Goal: Transaction & Acquisition: Book appointment/travel/reservation

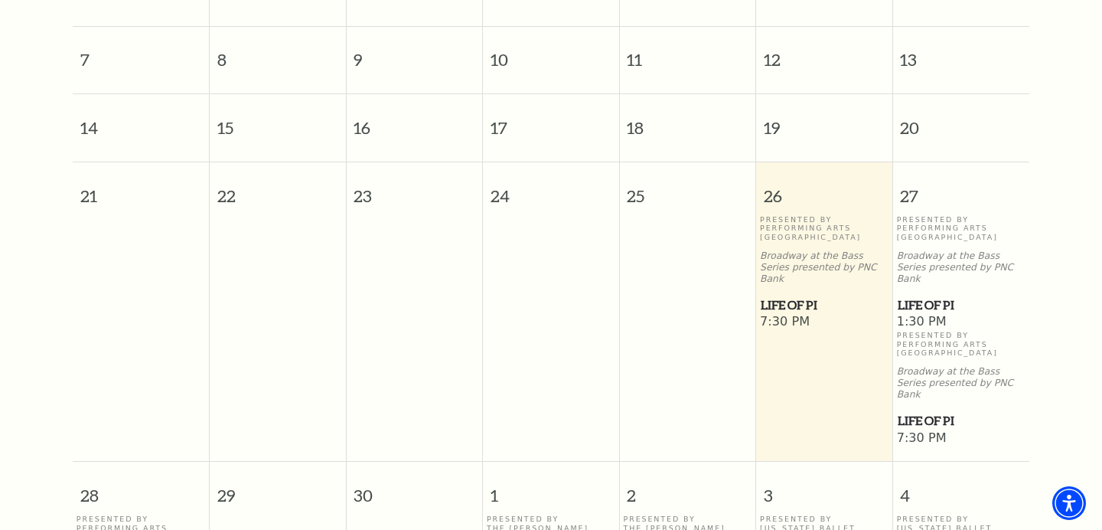
scroll to position [555, 0]
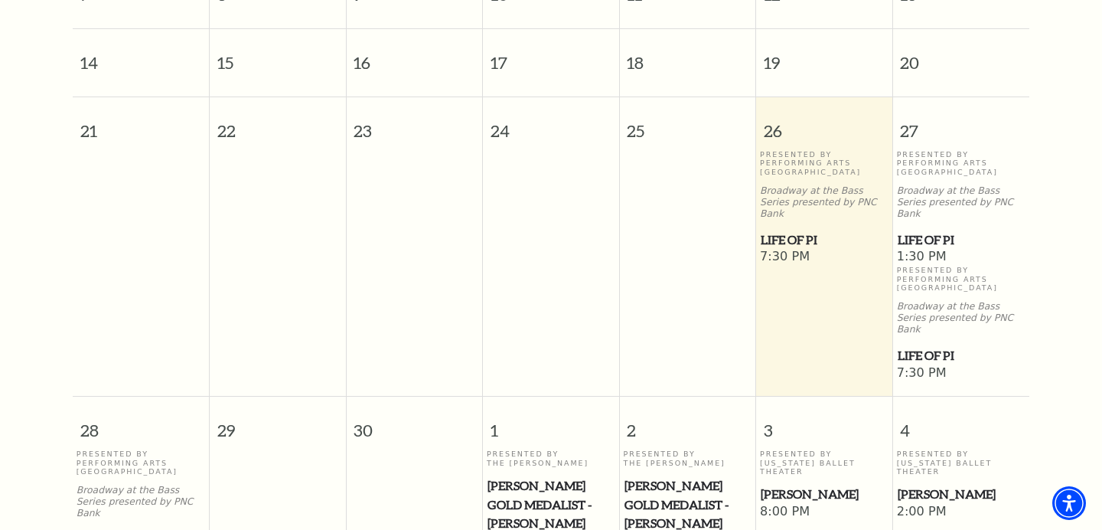
click at [655, 150] on td at bounding box center [687, 265] width 137 height 231
click at [637, 123] on span "25" at bounding box center [688, 123] width 136 height 53
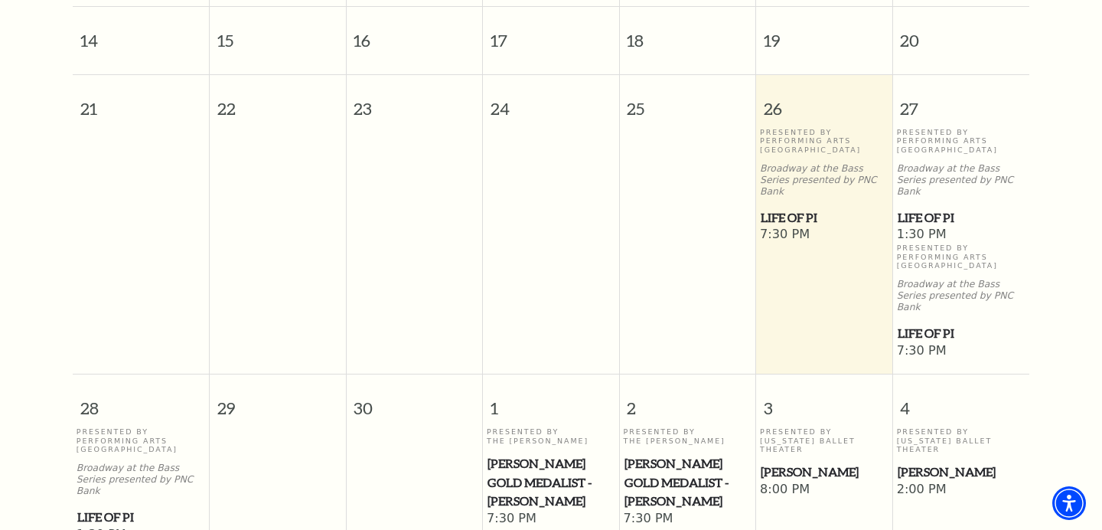
scroll to position [596, 0]
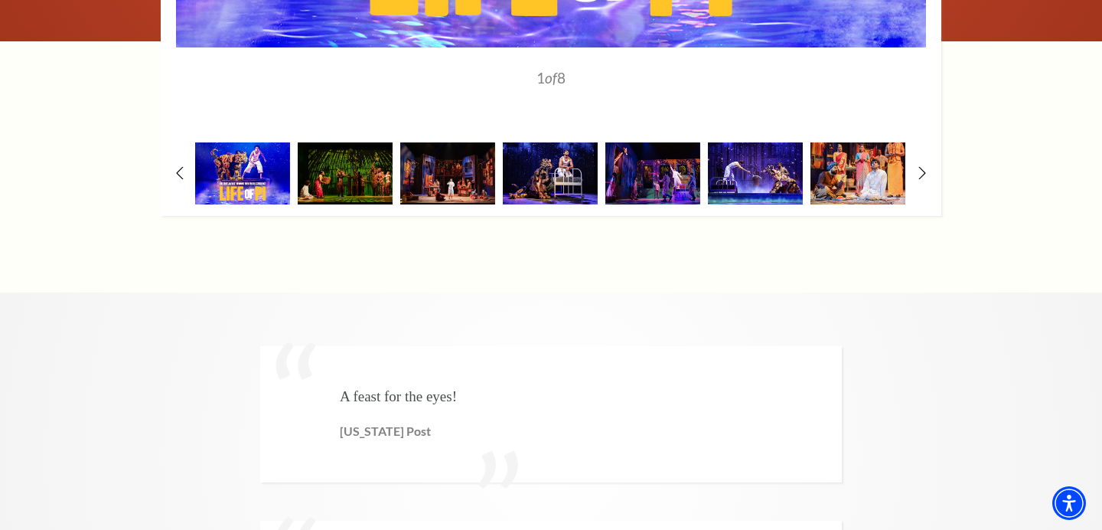
scroll to position [2574, 0]
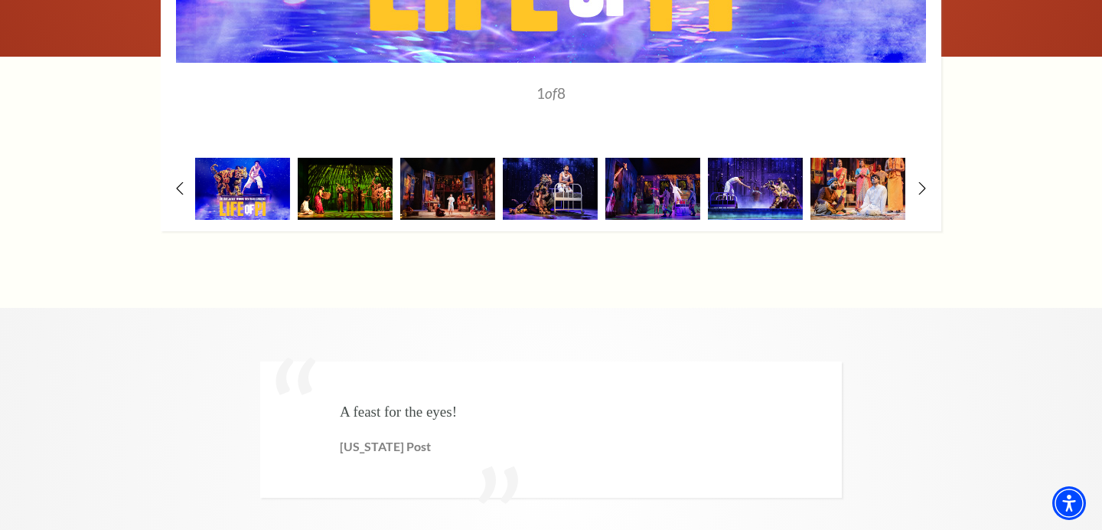
click at [320, 176] on img at bounding box center [345, 189] width 95 height 62
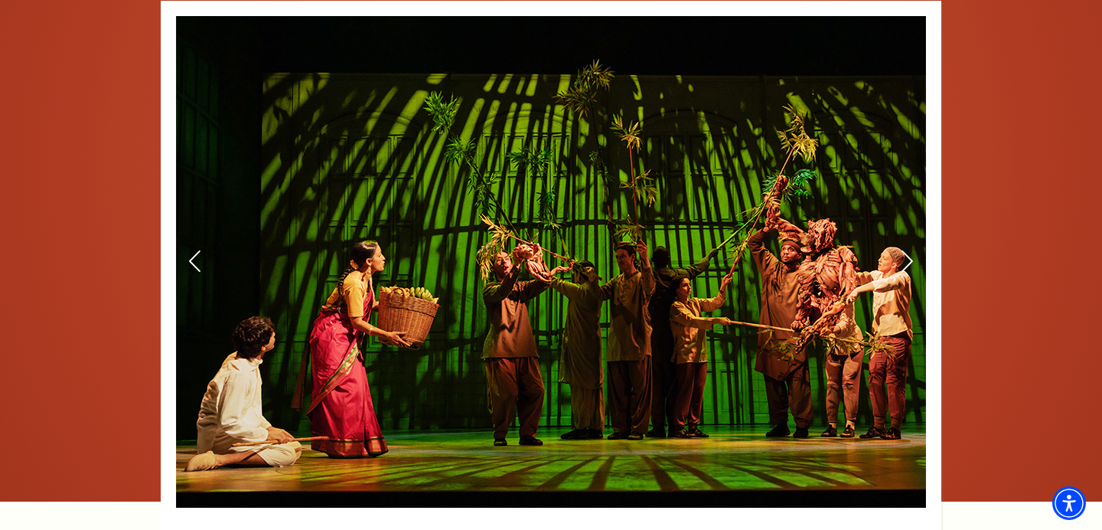
scroll to position [2112, 0]
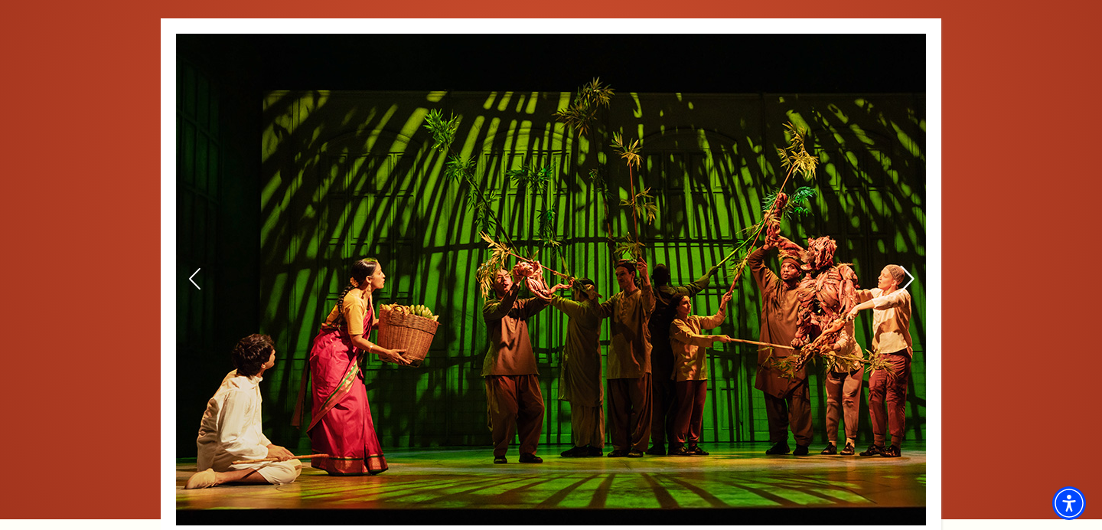
click at [909, 266] on use at bounding box center [907, 279] width 14 height 27
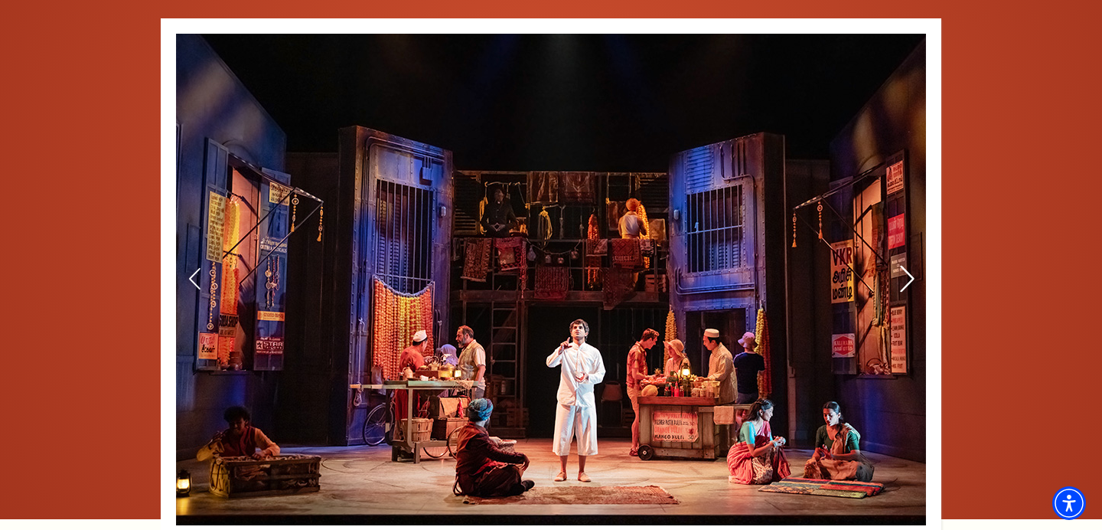
click at [909, 266] on use at bounding box center [907, 279] width 14 height 27
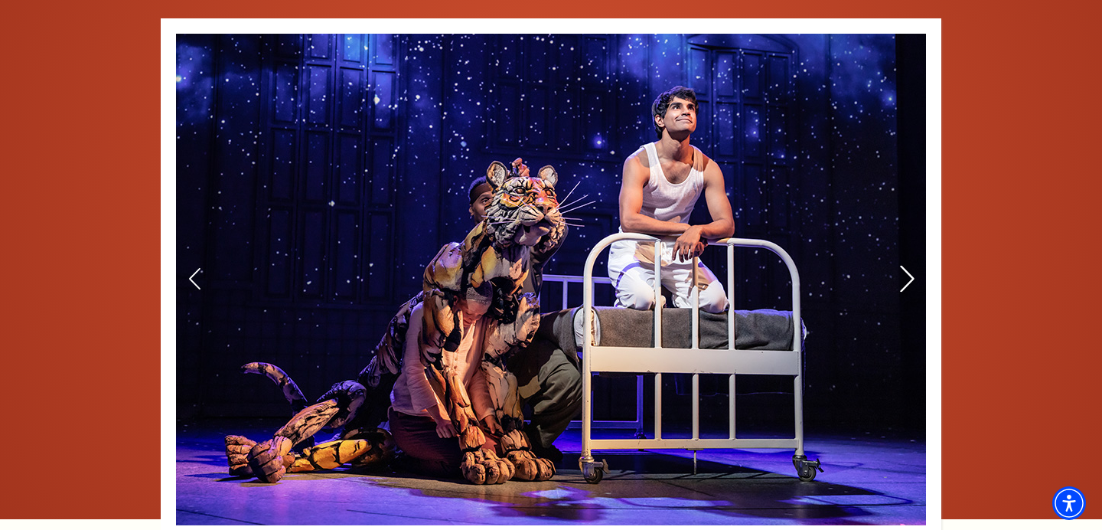
click at [909, 266] on icon at bounding box center [907, 279] width 16 height 27
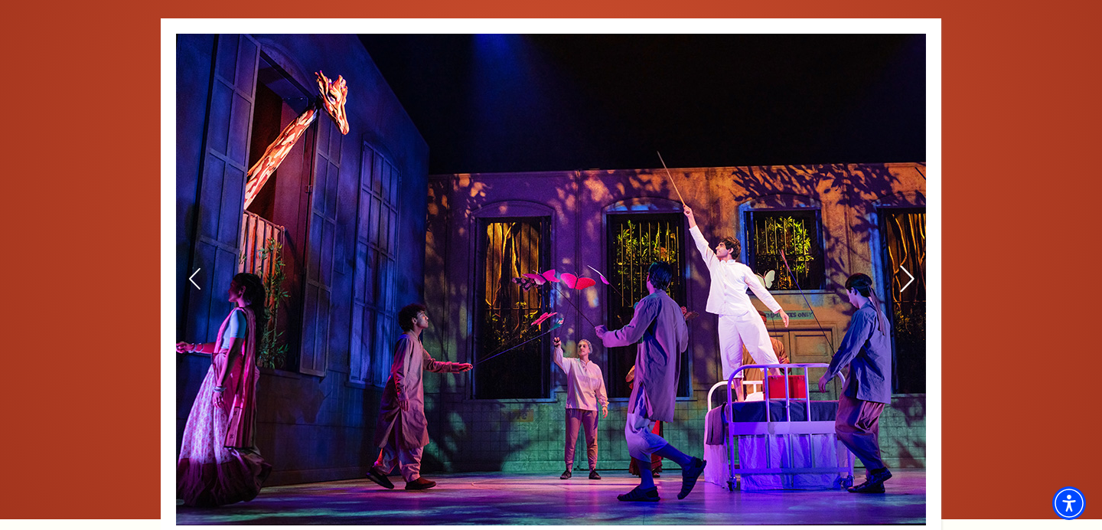
click at [909, 266] on icon at bounding box center [907, 279] width 16 height 27
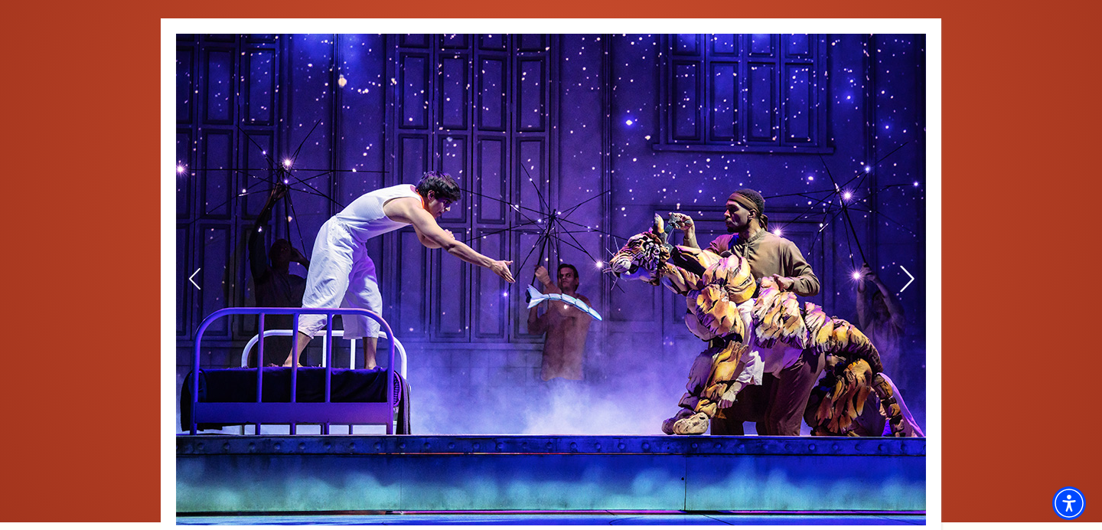
click at [909, 266] on icon at bounding box center [907, 279] width 16 height 27
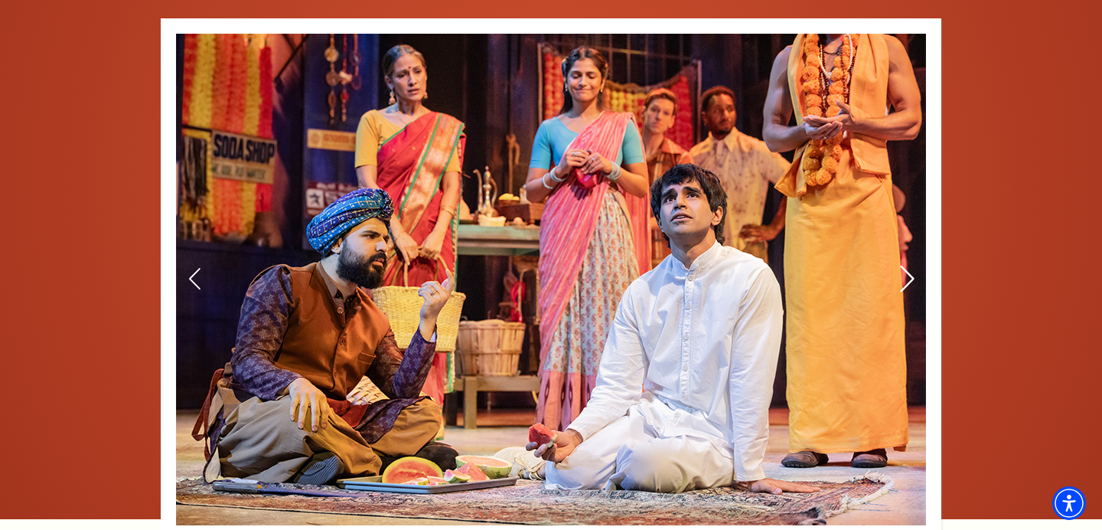
click at [909, 266] on icon at bounding box center [907, 279] width 16 height 27
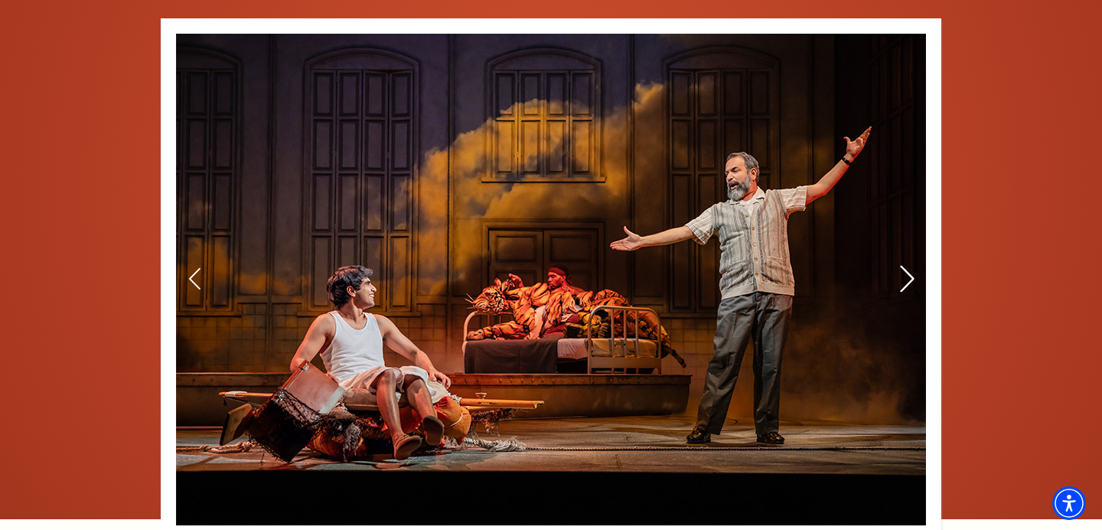
click at [909, 266] on icon at bounding box center [907, 279] width 16 height 27
